Goal: Find specific page/section: Find specific page/section

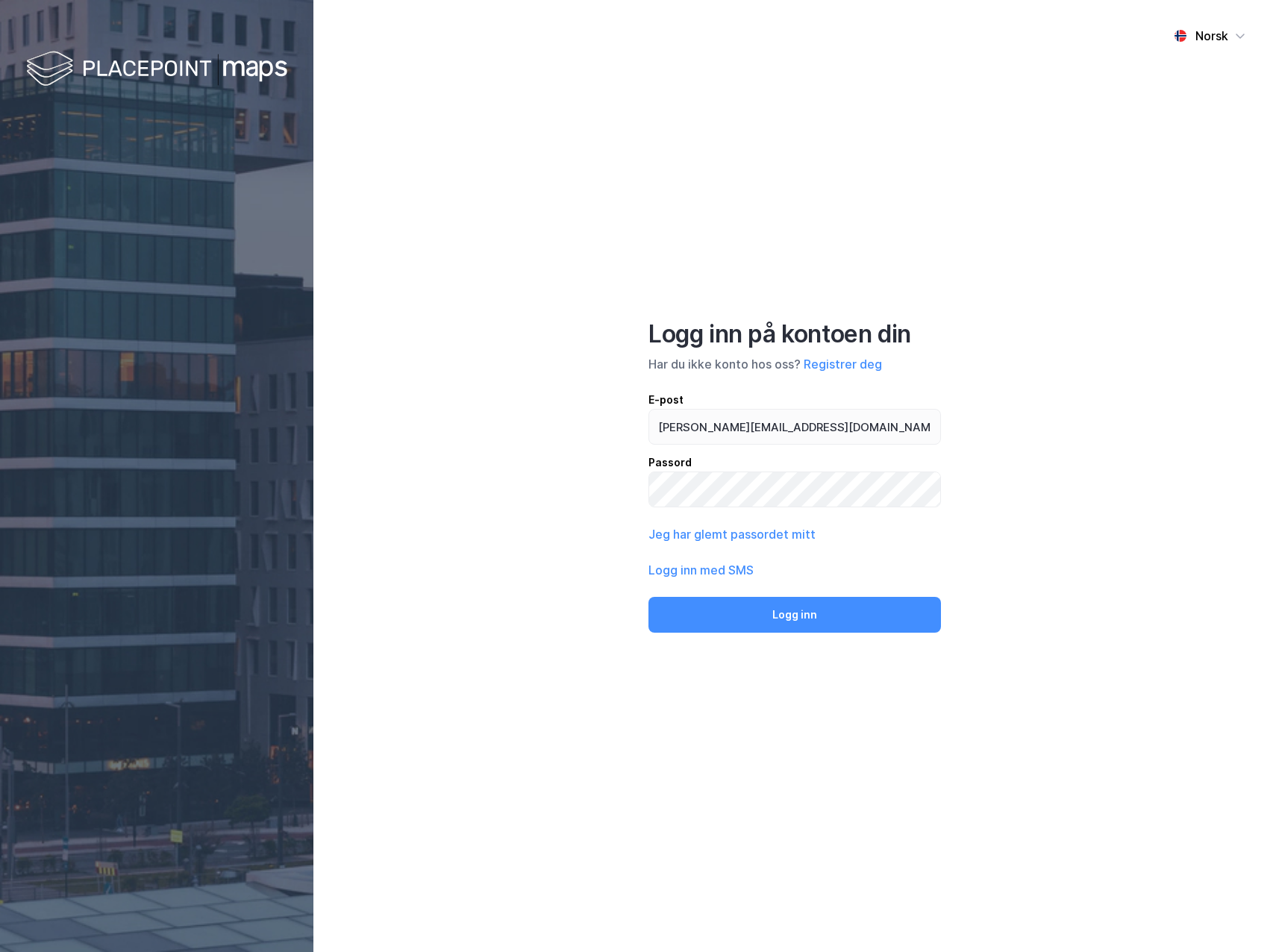
click at [894, 591] on div "Logg inn på kontoen din Har du ikke konto hos oss? Registrer deg E-post [PERSON…" at bounding box center [795, 476] width 292 height 313
click at [864, 620] on button "Logg inn" at bounding box center [795, 615] width 292 height 36
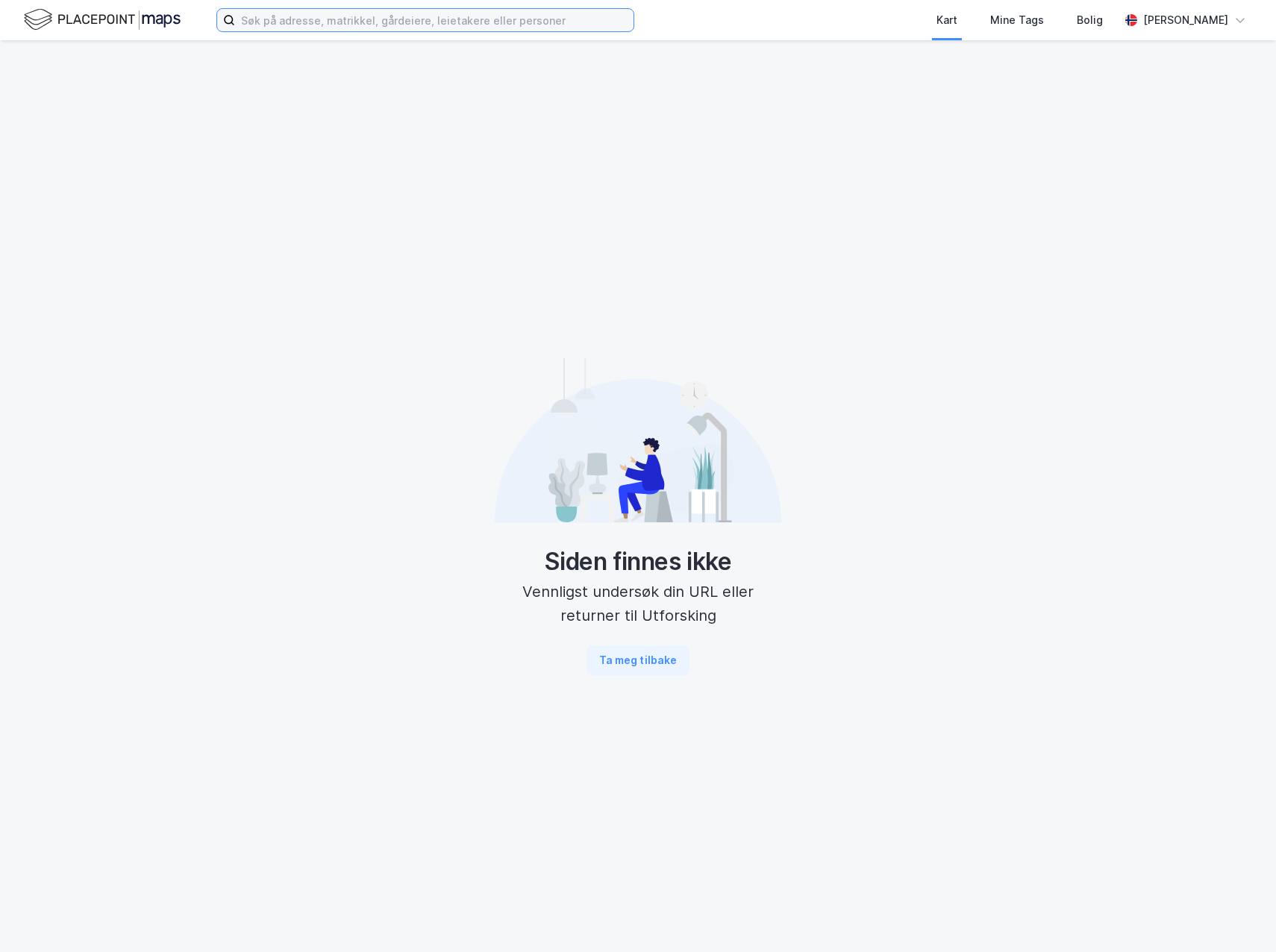
click at [248, 17] on input at bounding box center [434, 20] width 399 height 22
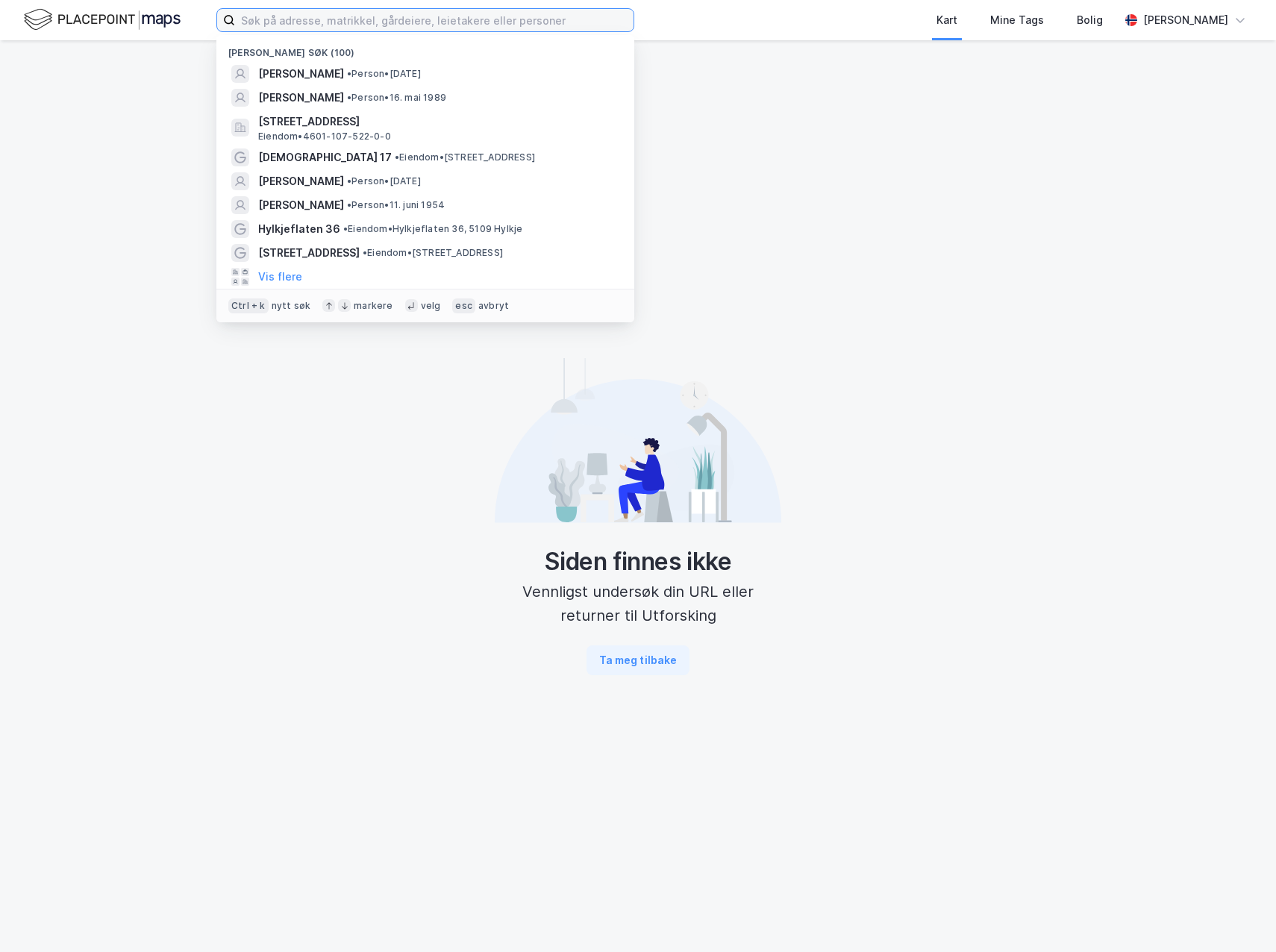
paste input "Midtunlia 13-17"
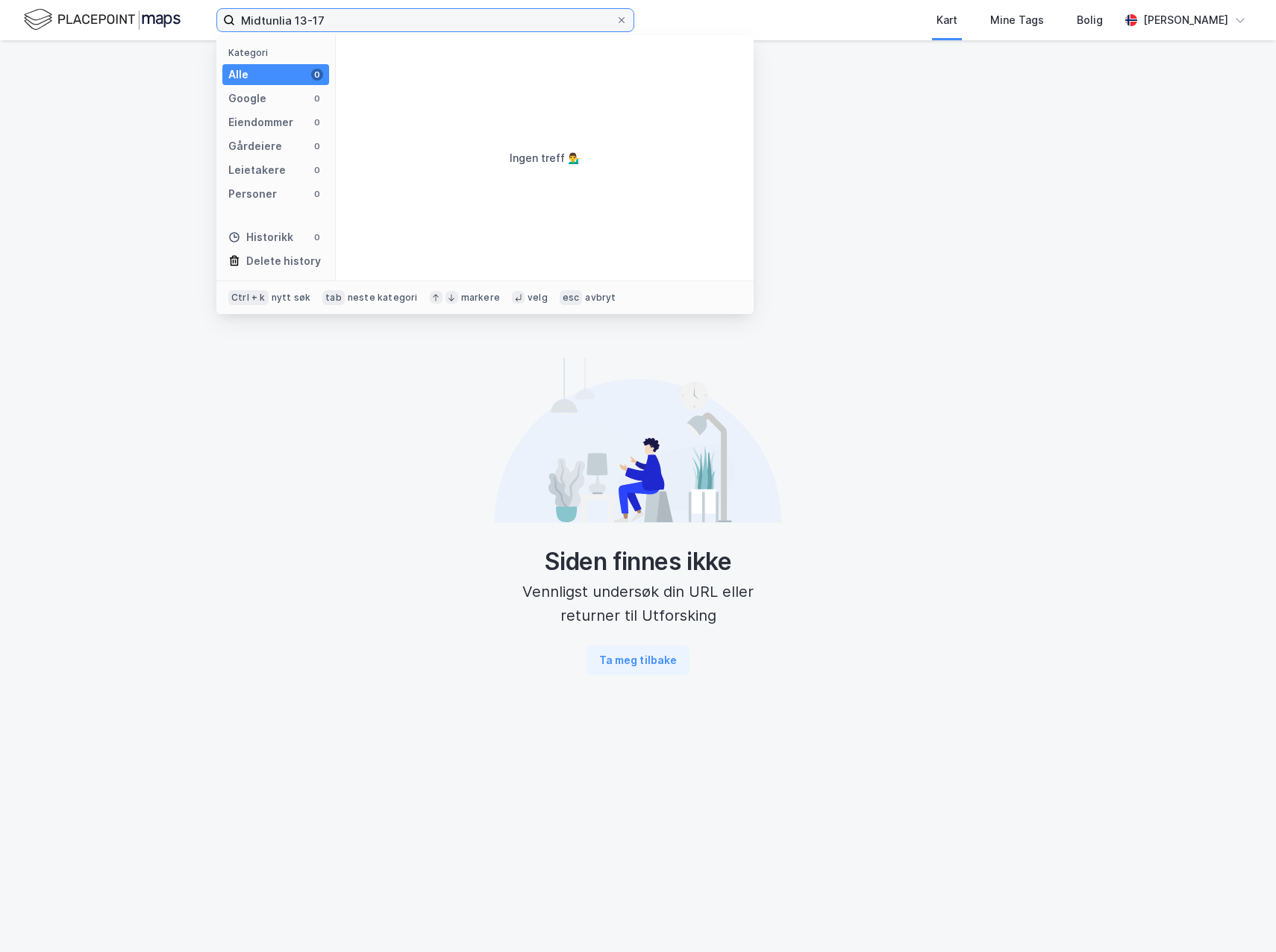
click at [350, 26] on input "Midtunlia 13-17" at bounding box center [425, 20] width 381 height 22
type input "Midtunlia 13"
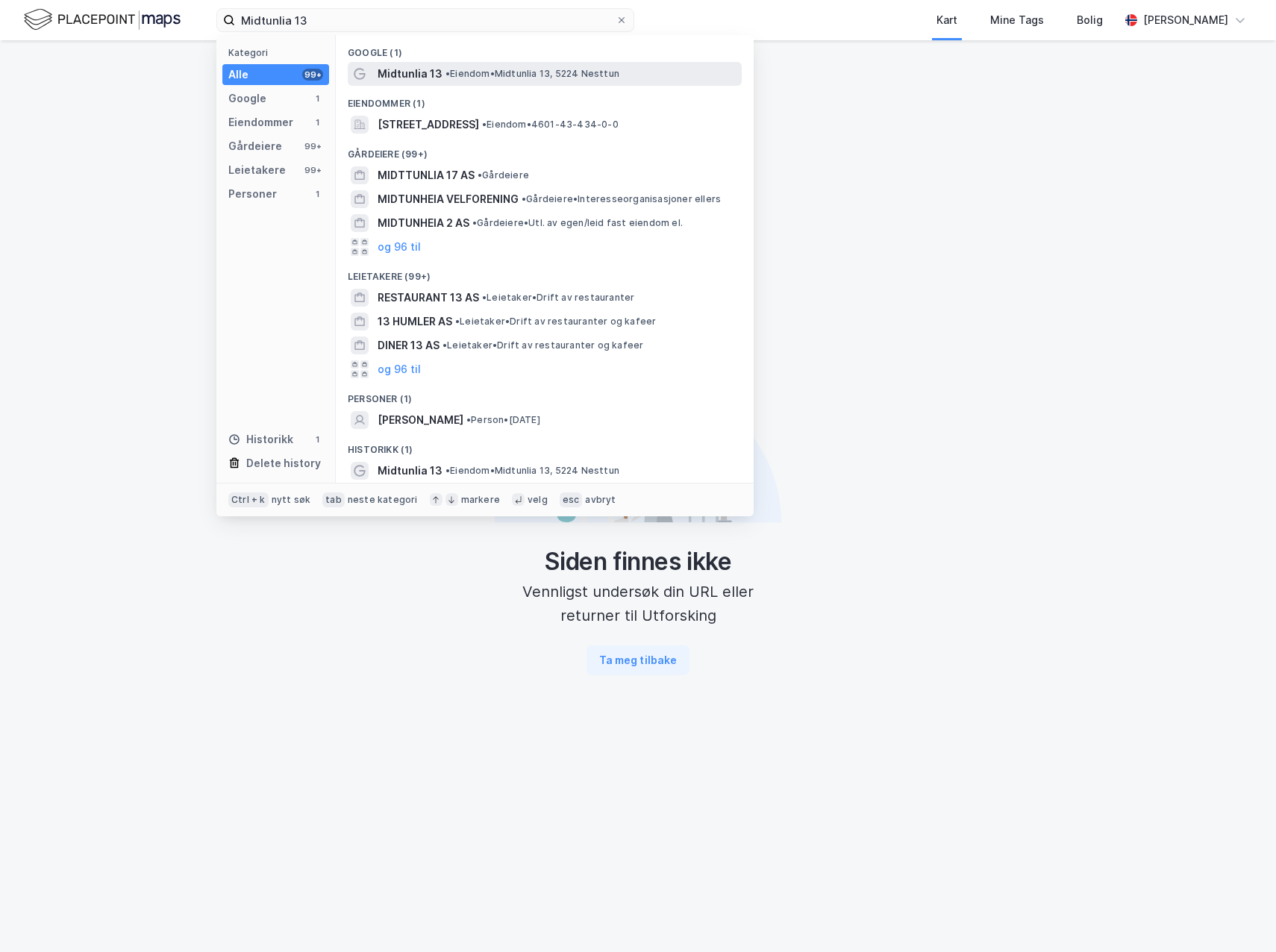
click at [402, 67] on span "Midtunlia 13" at bounding box center [410, 74] width 65 height 18
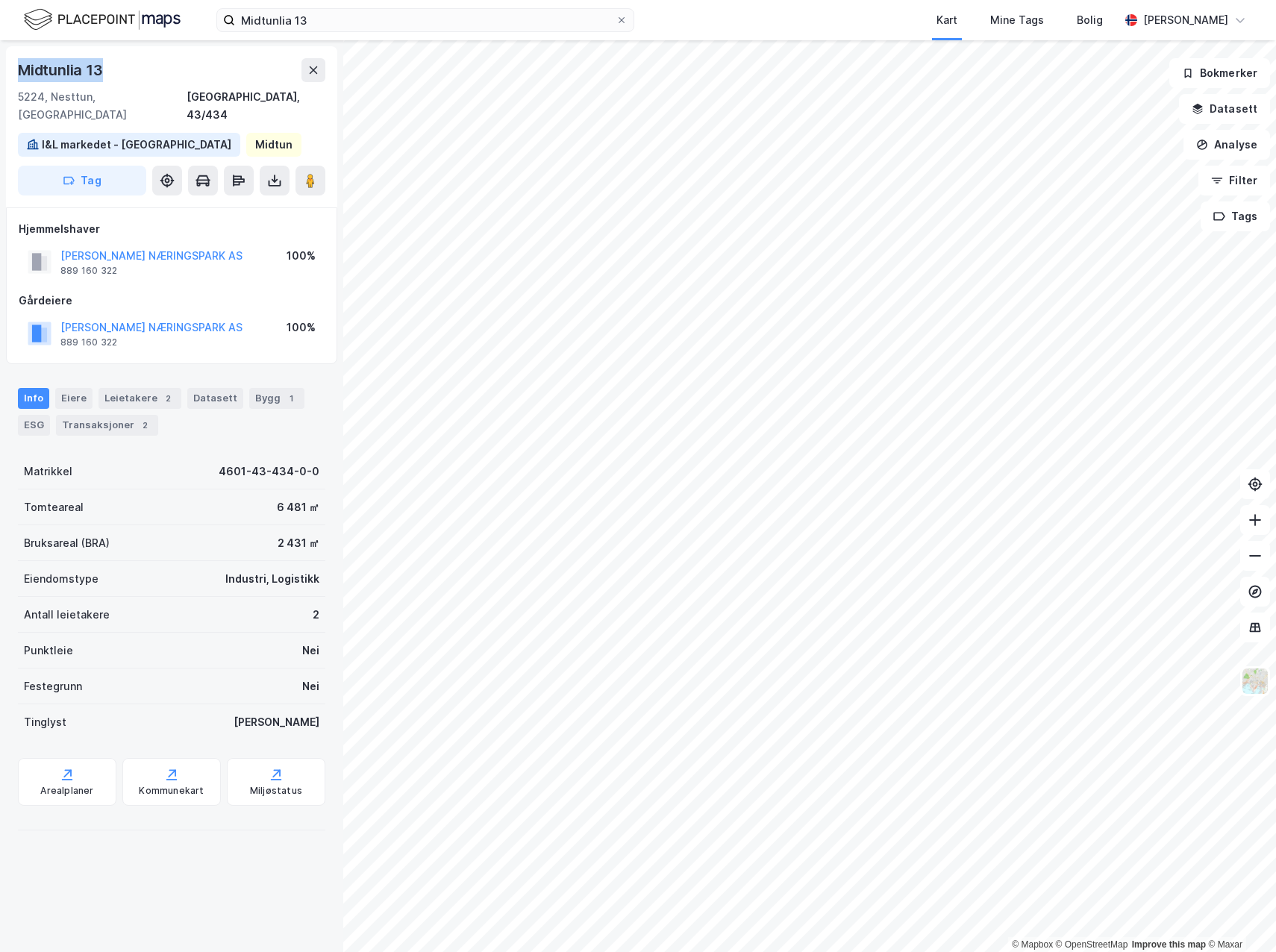
drag, startPoint x: 99, startPoint y: 69, endPoint x: 18, endPoint y: 65, distance: 81.1
click at [18, 65] on div "Midtunlia 13" at bounding box center [172, 70] width 307 height 24
copy div "Midtunlia 13"
